Goal: Complete application form

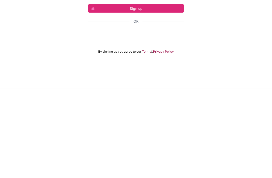
scroll to position [16, 0]
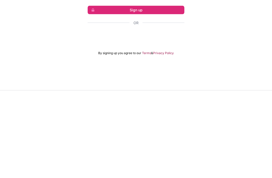
click at [156, 119] on div "ลงชื่อเข้าใช้ด้วย Google เปิดในแท็บใหม่" at bounding box center [136, 124] width 97 height 11
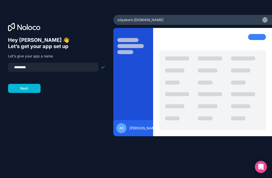
click at [31, 84] on button "Next" at bounding box center [24, 88] width 33 height 9
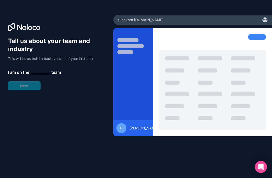
click at [38, 69] on div "Tell us about your team and industry This will let us build a basic version of …" at bounding box center [56, 63] width 97 height 53
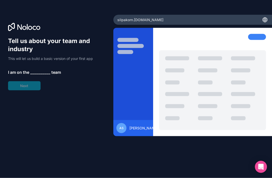
scroll to position [10, 0]
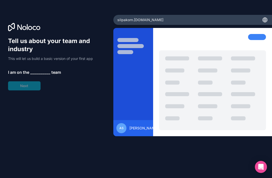
click at [66, 68] on div "Tell us about your team and industry This will let us build a basic version of …" at bounding box center [56, 63] width 97 height 53
click at [270, 15] on div "silpakorn .[DOMAIN_NAME]" at bounding box center [192, 20] width 159 height 10
click at [267, 17] on icon at bounding box center [265, 20] width 6 height 6
